Goal: Task Accomplishment & Management: Complete application form

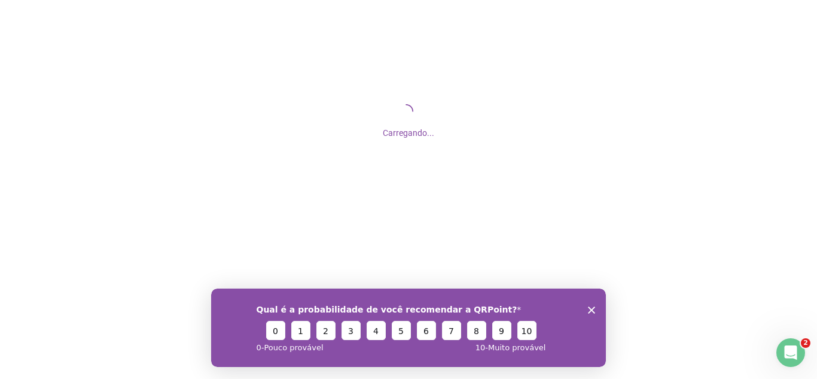
click at [591, 310] on polygon "Encerrar pesquisa" at bounding box center [591, 309] width 7 height 7
click at [591, 308] on polygon "Encerrar pesquisa" at bounding box center [591, 309] width 7 height 7
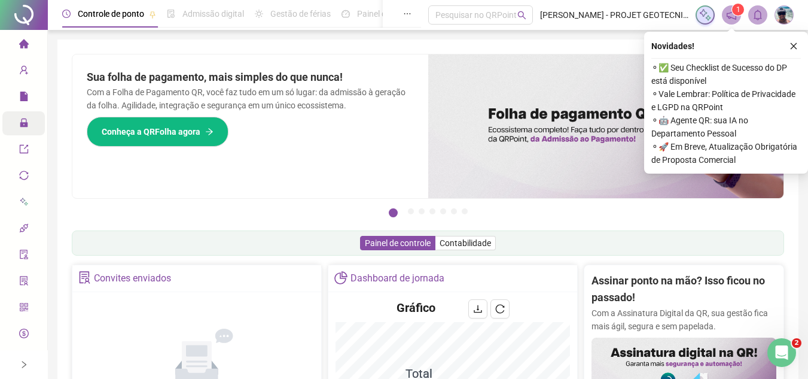
click at [26, 130] on span "Administração" at bounding box center [54, 124] width 70 height 24
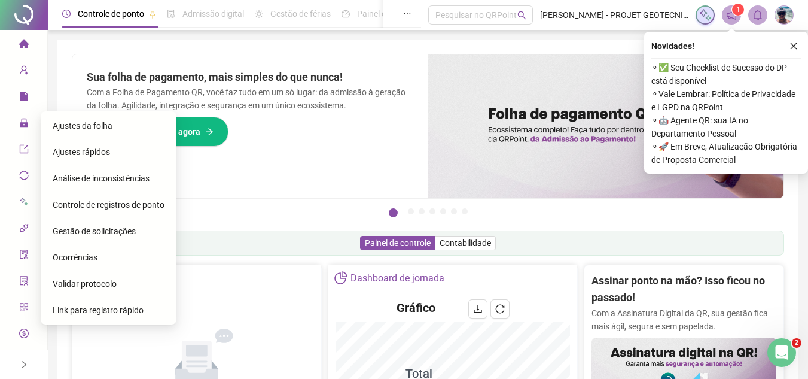
click at [104, 229] on span "Gestão de solicitações" at bounding box center [94, 231] width 83 height 10
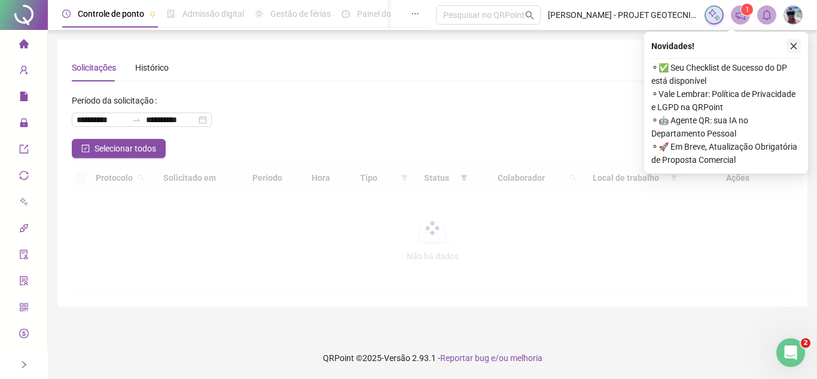
click at [793, 46] on icon "close" at bounding box center [794, 46] width 8 height 8
click at [793, 46] on div "**********" at bounding box center [432, 172] width 750 height 267
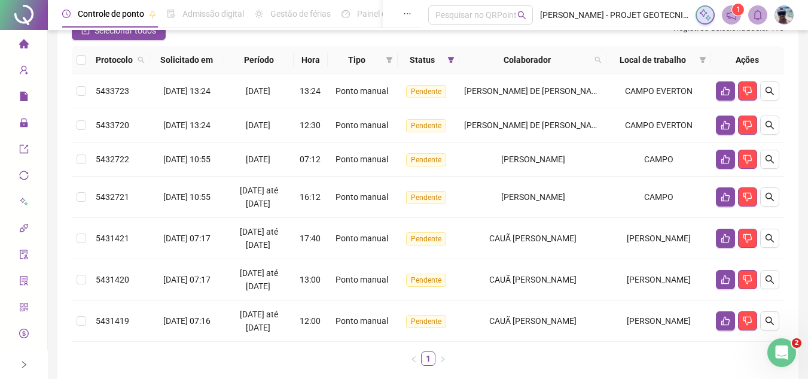
scroll to position [120, 0]
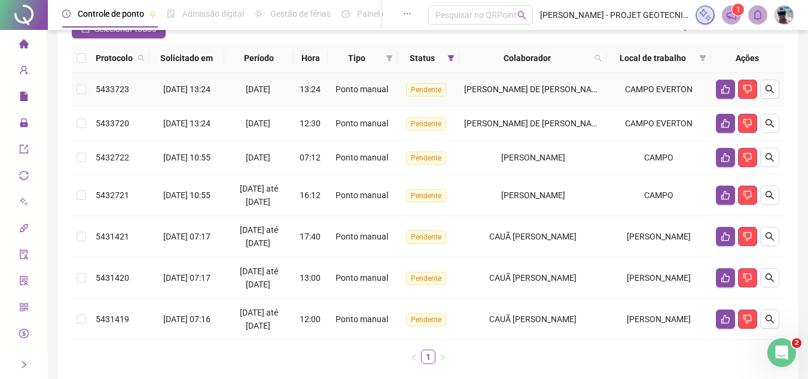
click at [563, 89] on span "[PERSON_NAME] DE [PERSON_NAME]" at bounding box center [535, 89] width 142 height 10
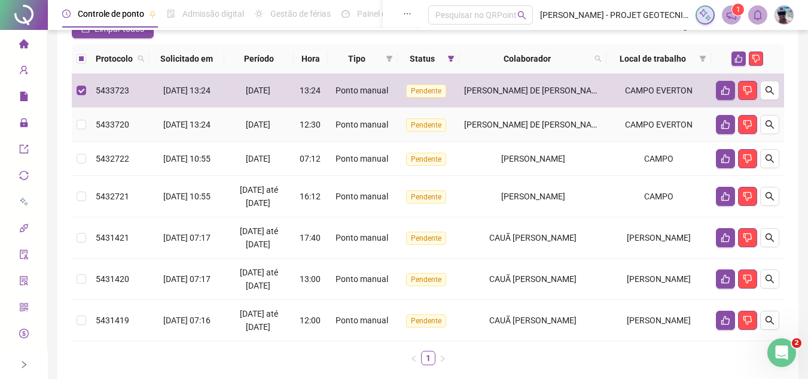
click at [561, 118] on div "[PERSON_NAME] DE [PERSON_NAME]" at bounding box center [533, 124] width 138 height 13
click at [496, 123] on span "[PERSON_NAME] DE [PERSON_NAME]" at bounding box center [535, 125] width 142 height 10
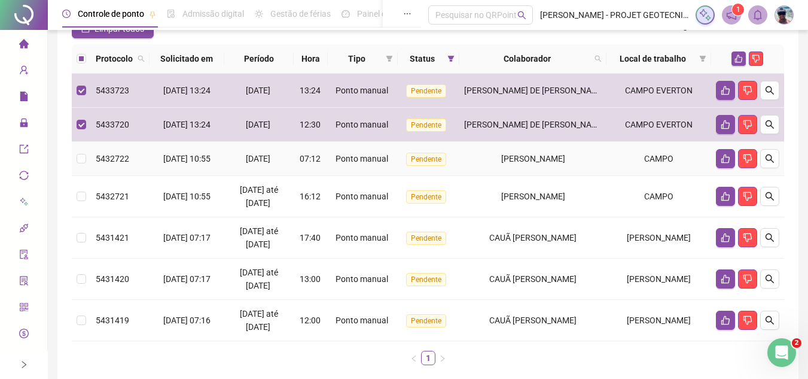
click at [488, 162] on div "[PERSON_NAME]" at bounding box center [533, 158] width 138 height 13
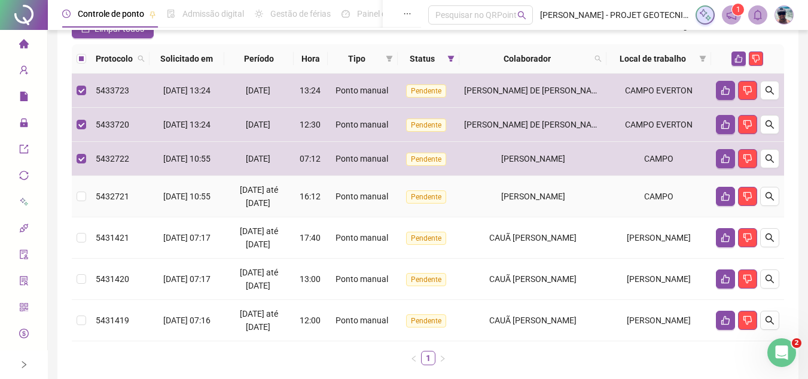
click at [482, 196] on div "[PERSON_NAME]" at bounding box center [533, 196] width 138 height 13
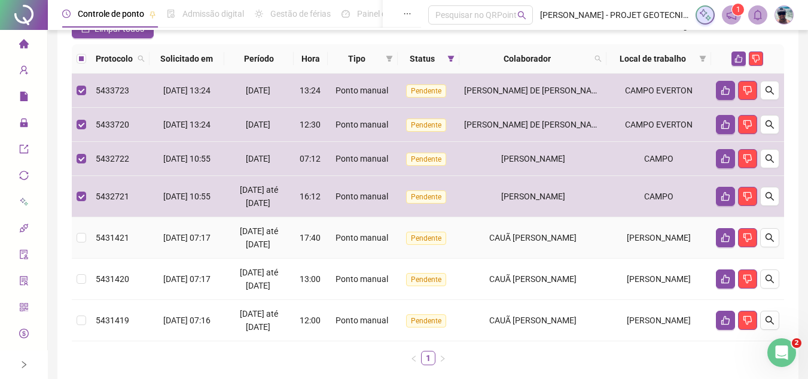
click at [479, 233] on div "CAUÃ [PERSON_NAME]" at bounding box center [533, 237] width 138 height 13
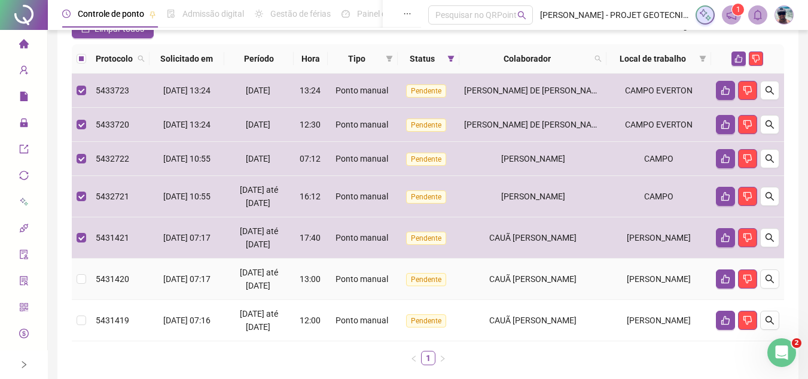
click at [479, 276] on div "CAUÃ [PERSON_NAME]" at bounding box center [533, 278] width 138 height 13
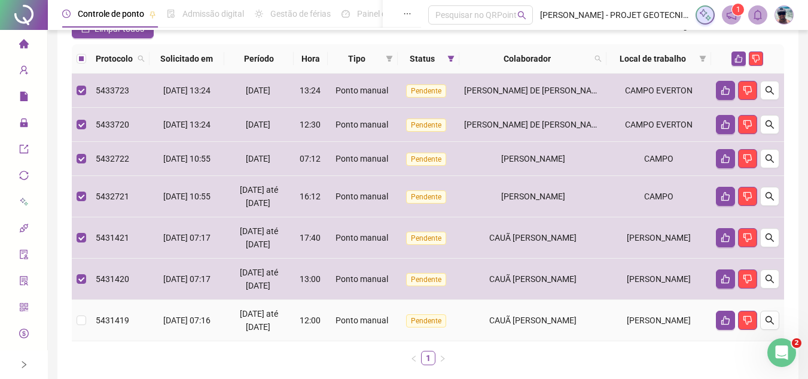
click at [480, 321] on div "CAUÃ [PERSON_NAME]" at bounding box center [533, 320] width 138 height 13
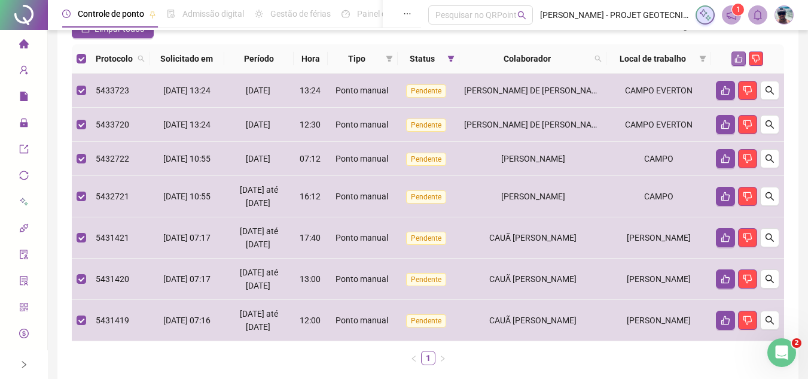
click at [732, 58] on button "button" at bounding box center [739, 58] width 14 height 14
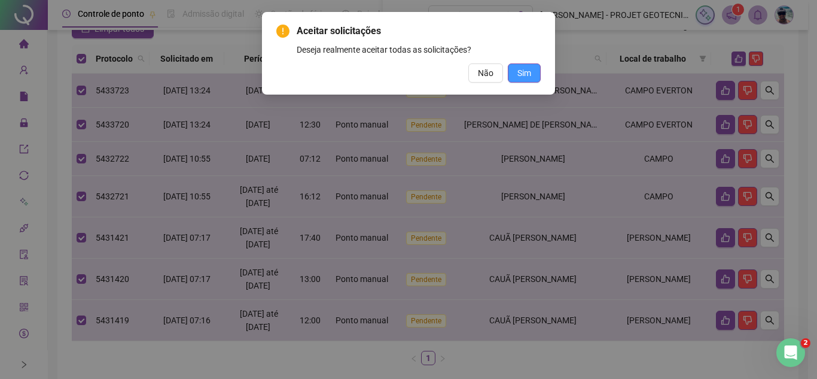
click at [532, 71] on button "Sim" at bounding box center [524, 72] width 33 height 19
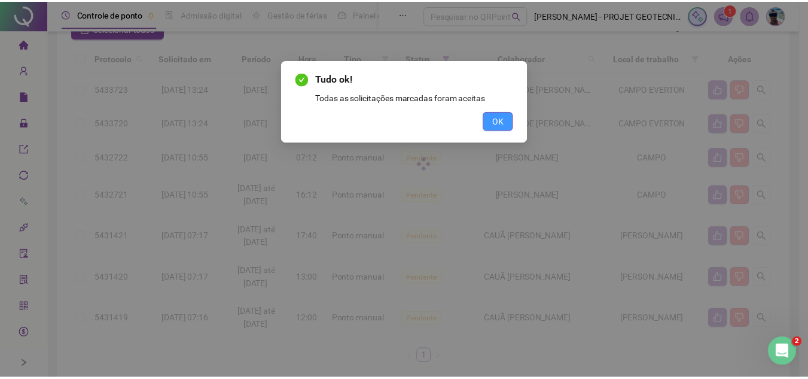
scroll to position [0, 0]
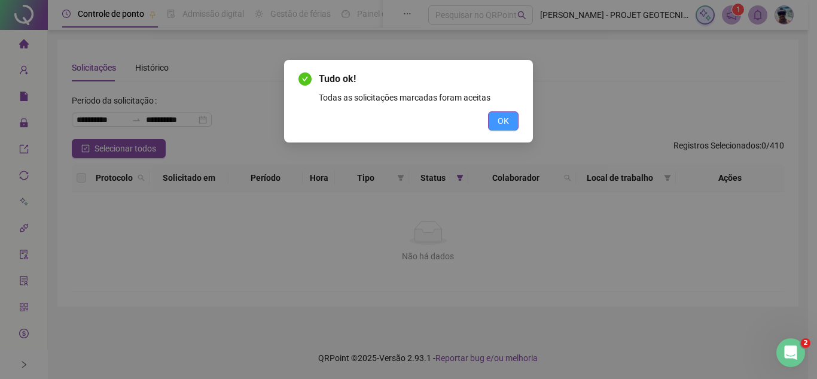
click at [505, 119] on span "OK" at bounding box center [503, 120] width 11 height 13
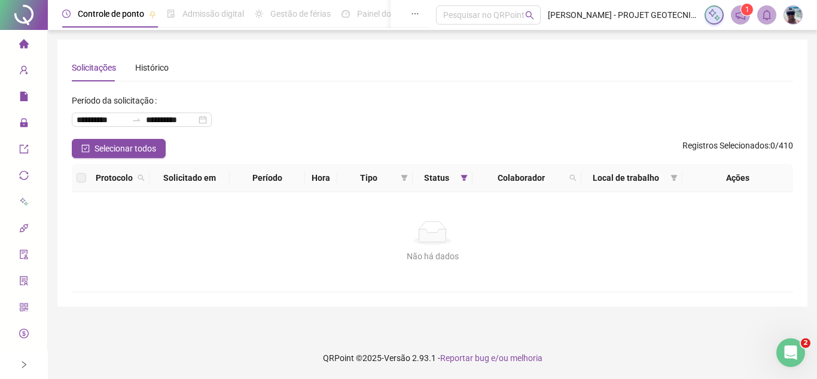
click at [25, 45] on li "Página inicial" at bounding box center [23, 44] width 42 height 24
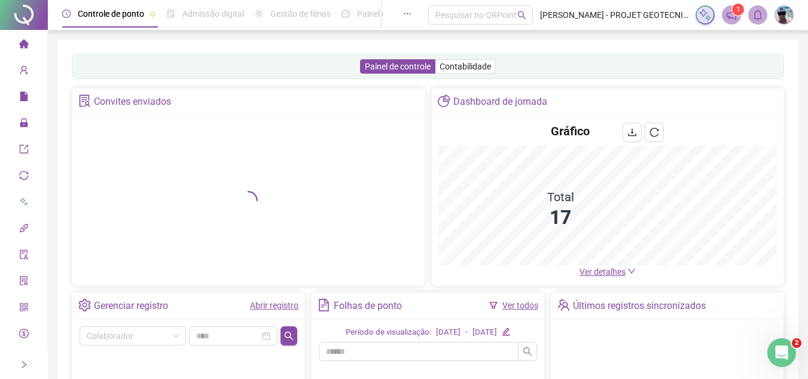
click at [288, 307] on link "Abrir registro" at bounding box center [274, 305] width 48 height 10
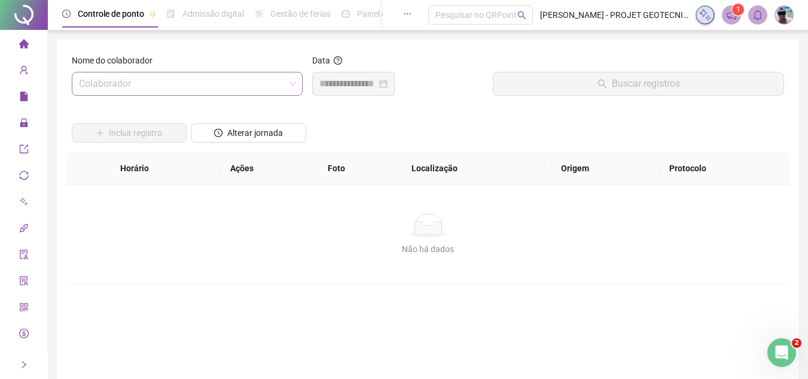
click at [248, 84] on input "search" at bounding box center [182, 83] width 206 height 23
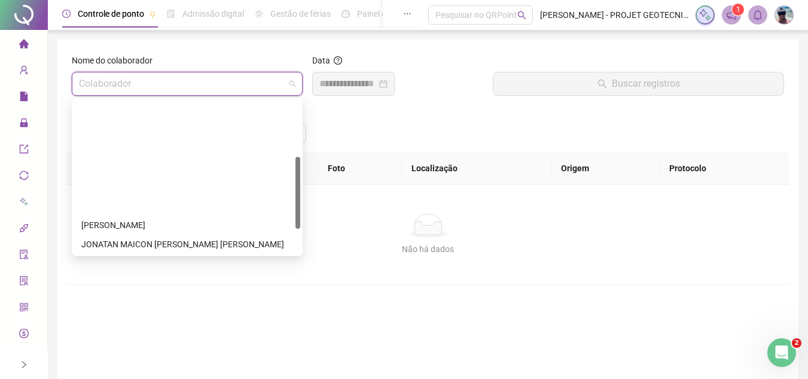
scroll to position [120, 0]
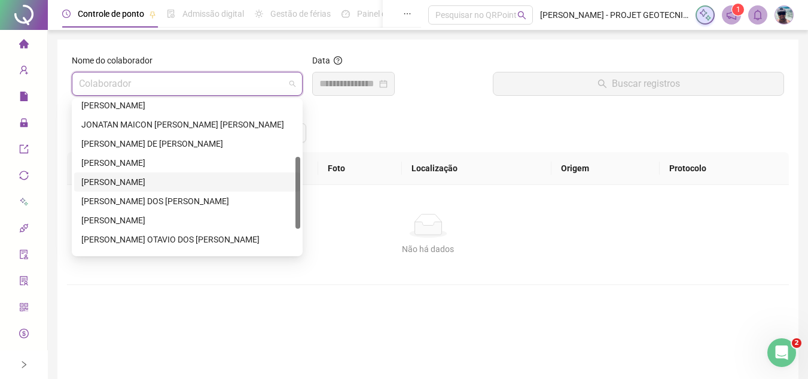
click at [183, 184] on div "[PERSON_NAME]" at bounding box center [187, 181] width 212 height 13
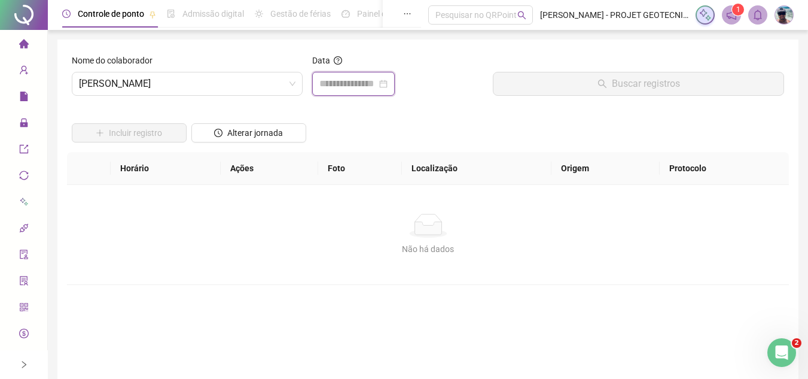
click at [375, 87] on input at bounding box center [348, 84] width 57 height 14
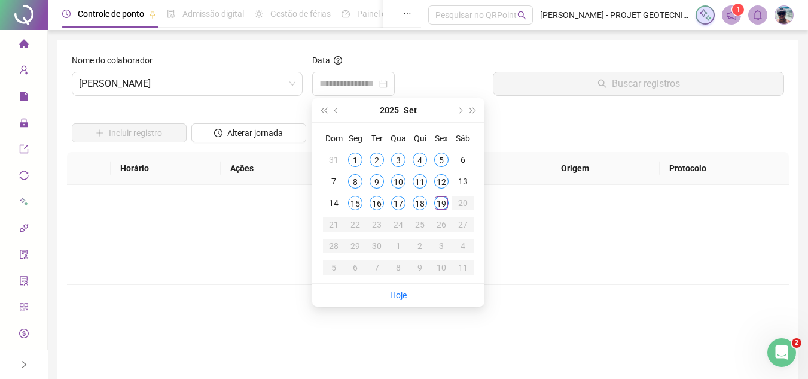
click at [376, 96] on div "Data" at bounding box center [398, 79] width 181 height 51
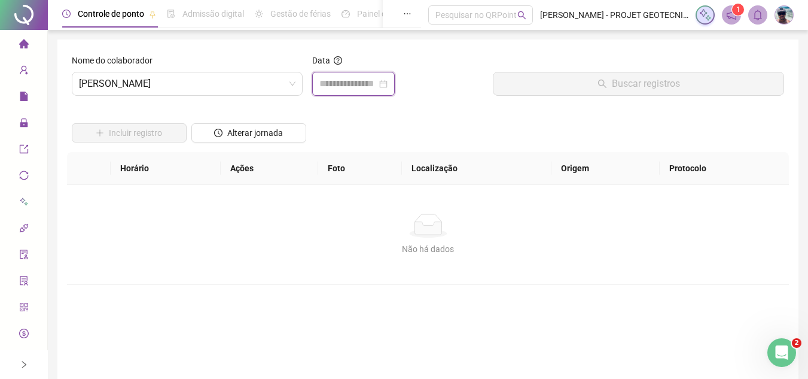
click at [367, 77] on input at bounding box center [348, 84] width 57 height 14
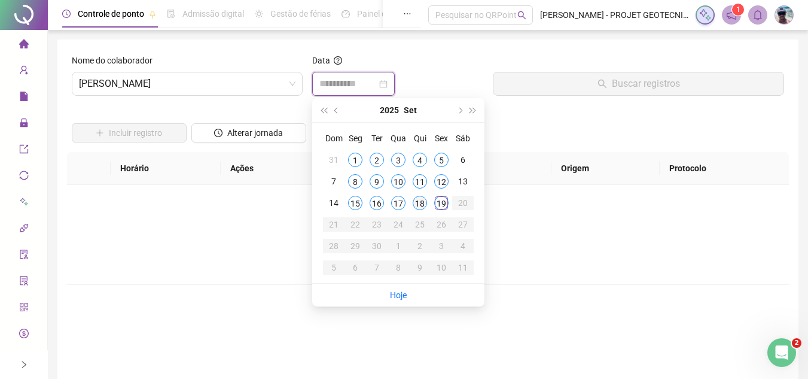
type input "**********"
click at [421, 203] on div "18" at bounding box center [420, 203] width 14 height 14
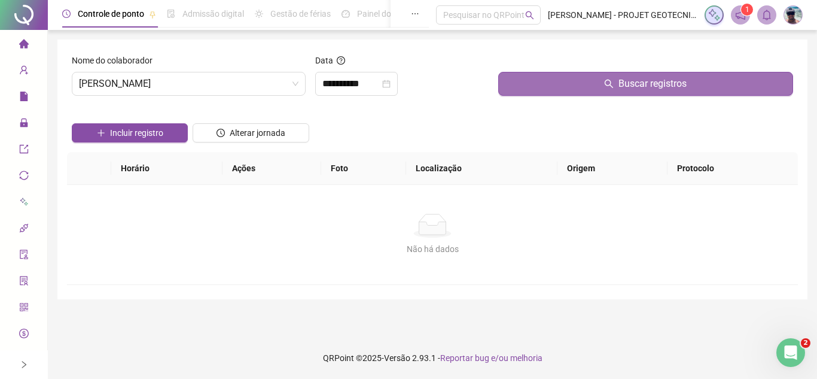
click at [555, 87] on button "Buscar registros" at bounding box center [645, 84] width 295 height 24
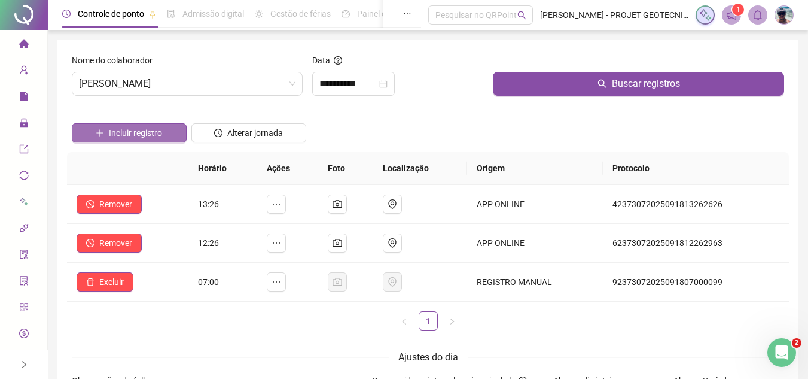
click at [155, 129] on span "Incluir registro" at bounding box center [135, 132] width 53 height 13
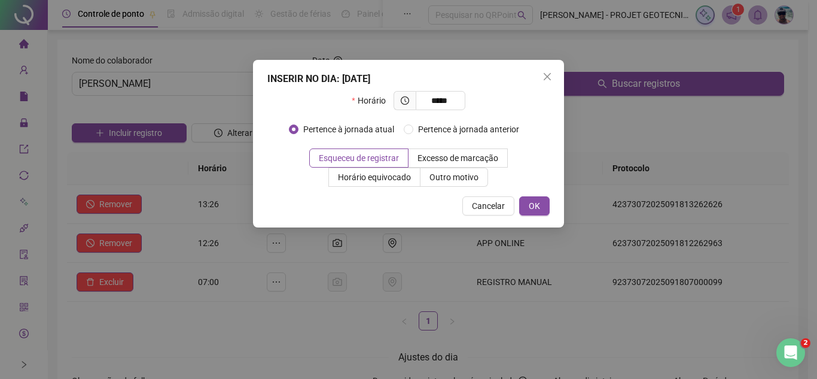
type input "*****"
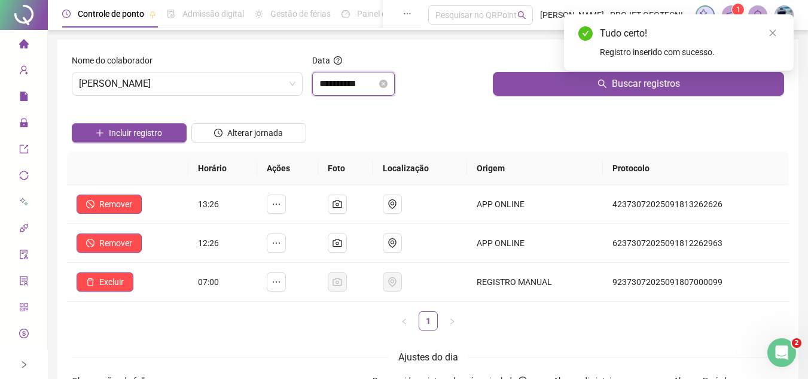
click at [346, 85] on input "**********" at bounding box center [348, 84] width 57 height 14
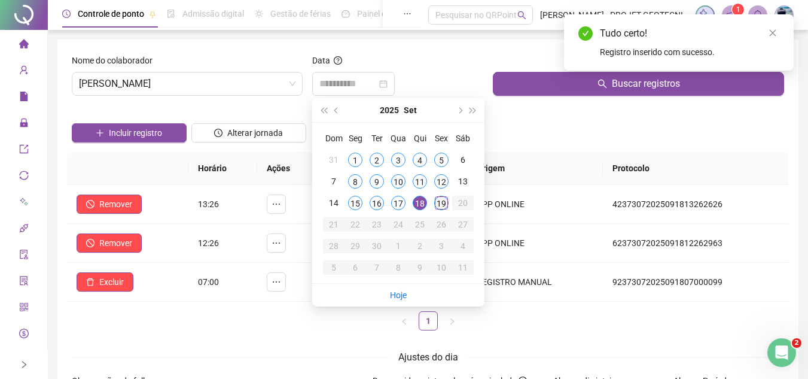
click at [439, 201] on div "19" at bounding box center [441, 203] width 14 height 14
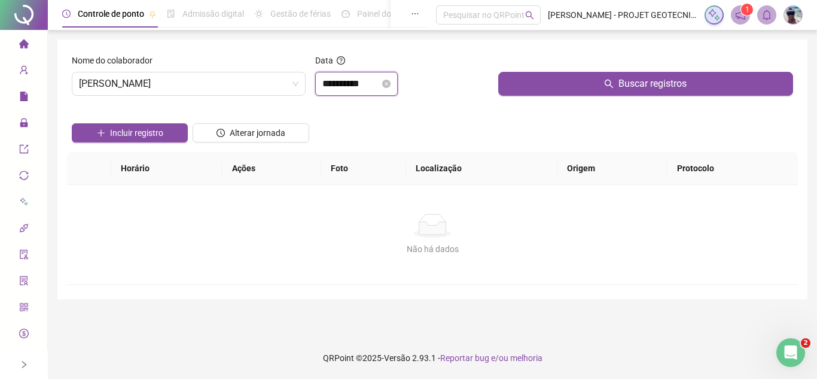
click at [351, 78] on input "**********" at bounding box center [351, 84] width 57 height 14
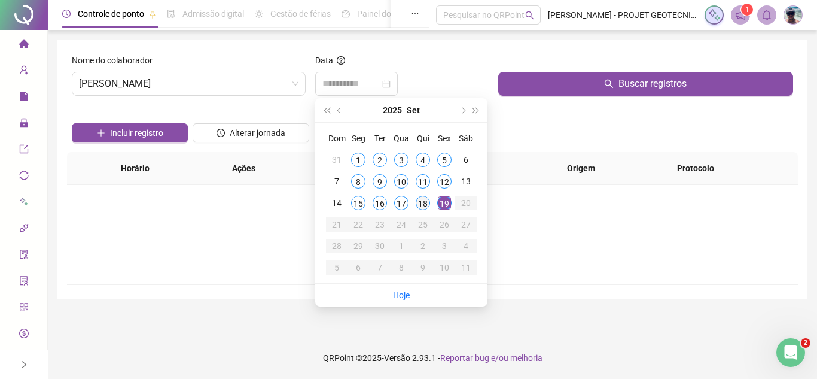
click at [421, 202] on div "18" at bounding box center [423, 203] width 14 height 14
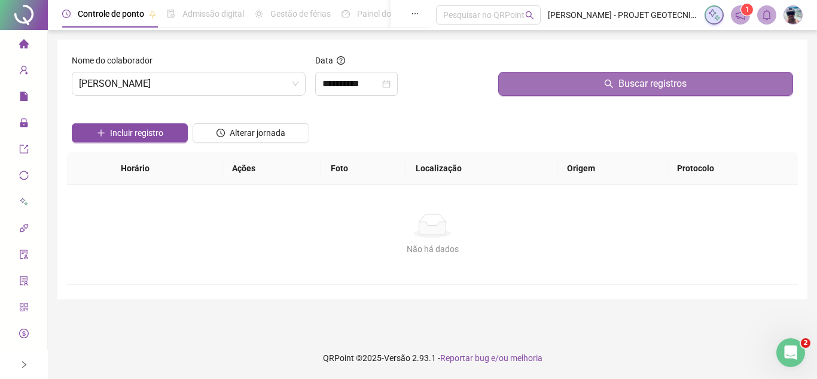
click at [539, 94] on button "Buscar registros" at bounding box center [645, 84] width 295 height 24
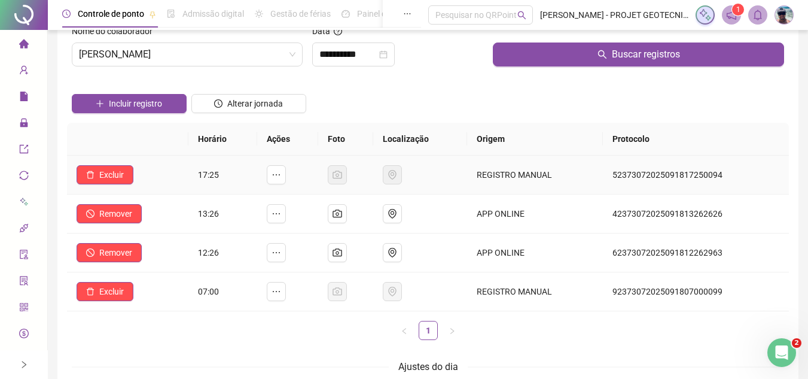
scroll to position [0, 0]
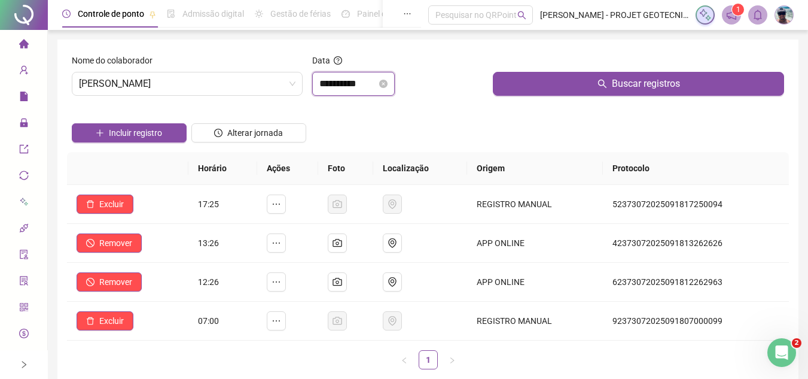
click at [342, 84] on input "**********" at bounding box center [348, 84] width 57 height 14
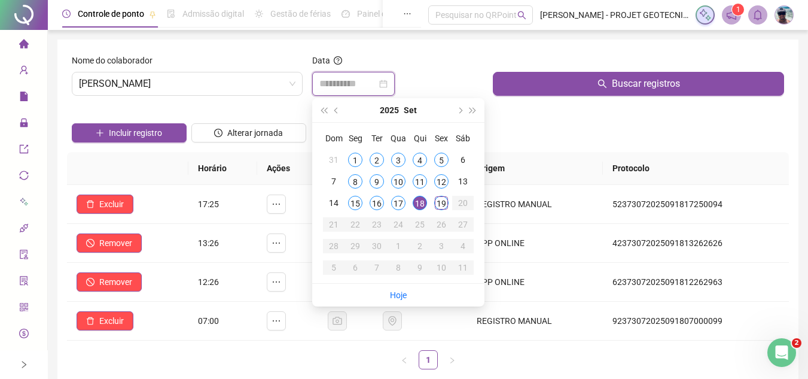
type input "**********"
